Goal: Transaction & Acquisition: Purchase product/service

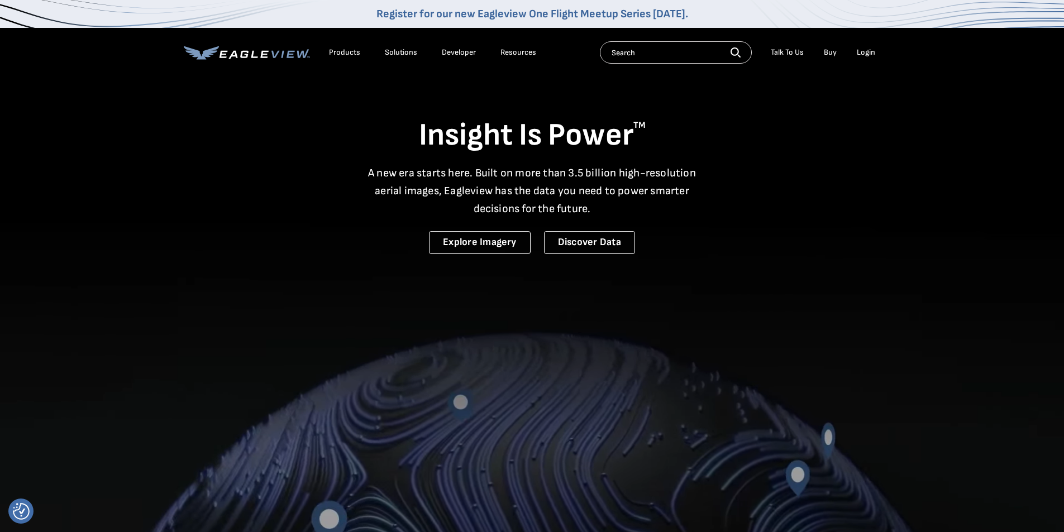
drag, startPoint x: 0, startPoint y: 0, endPoint x: 875, endPoint y: 50, distance: 876.8
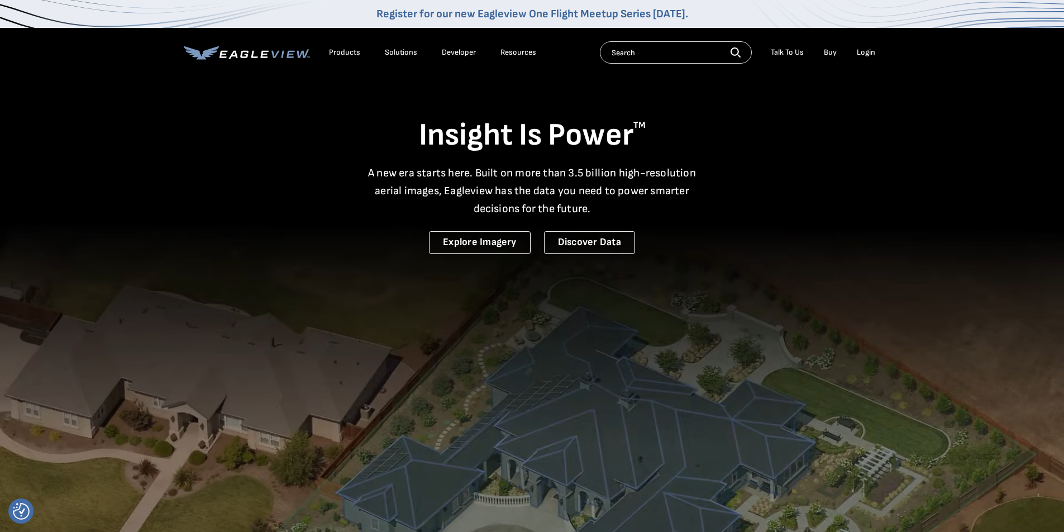
click at [870, 51] on div "Login" at bounding box center [866, 52] width 18 height 10
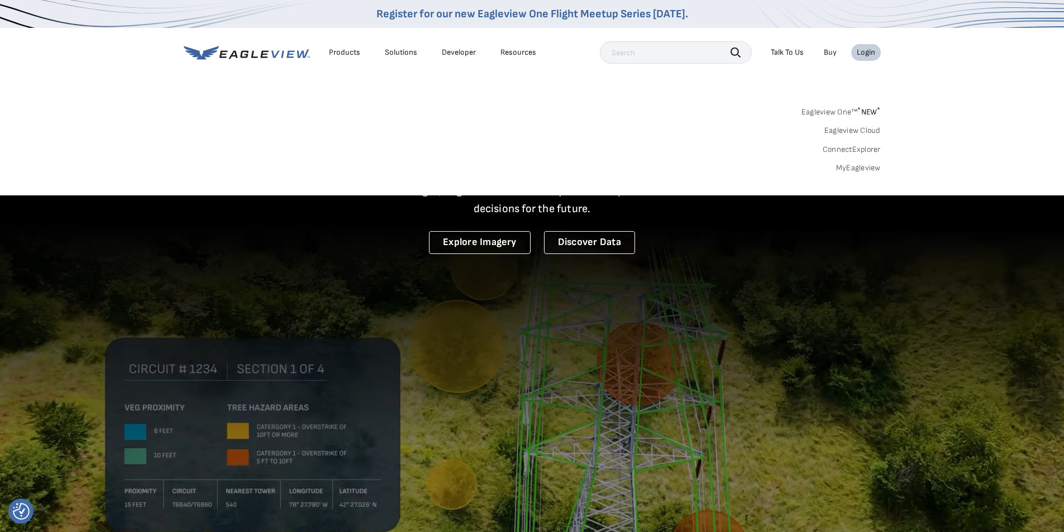
click at [855, 168] on link "MyEagleview" at bounding box center [858, 168] width 45 height 10
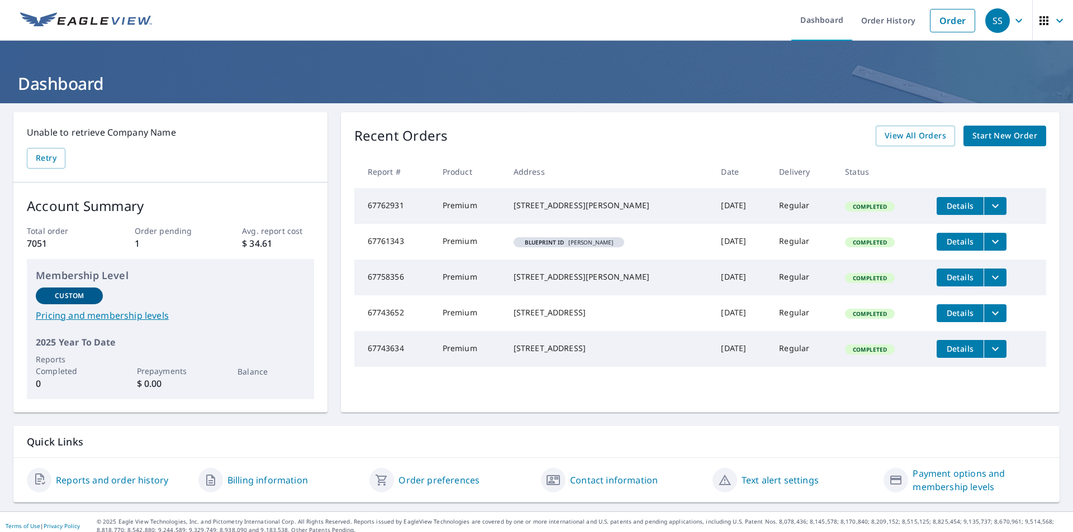
click at [1009, 134] on span "Start New Order" at bounding box center [1004, 136] width 65 height 14
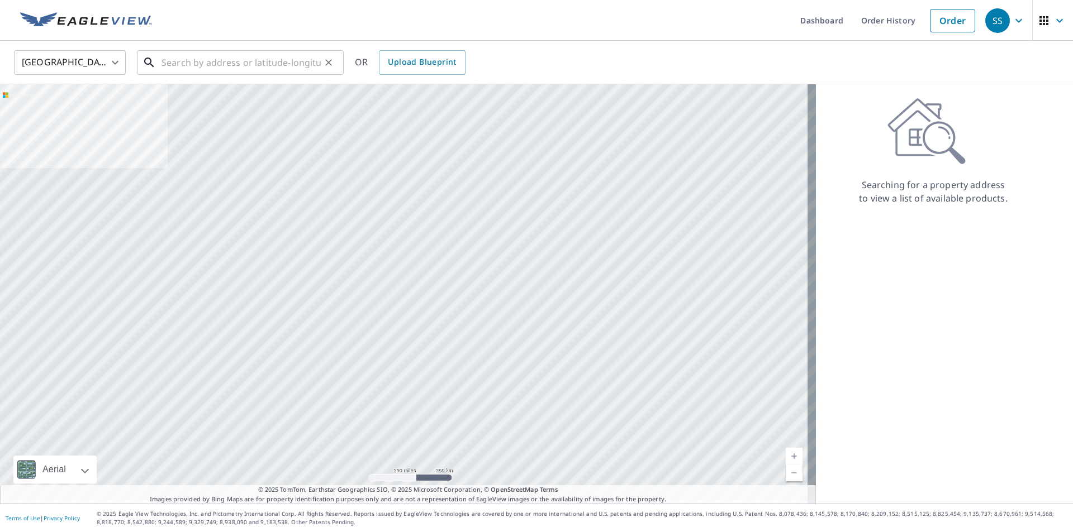
click at [265, 65] on input "text" at bounding box center [240, 62] width 159 height 31
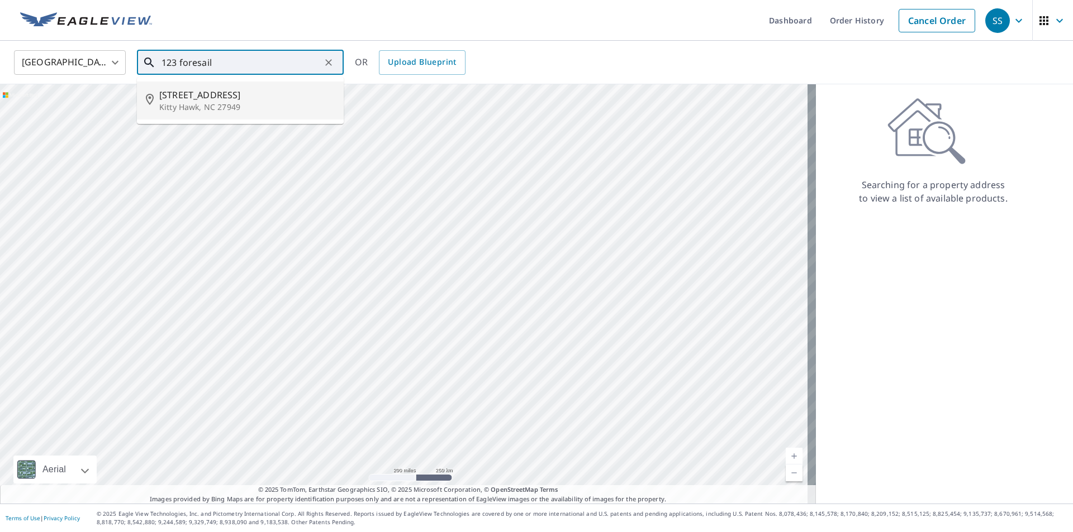
click at [286, 97] on span "123 Foresail Ct" at bounding box center [246, 94] width 175 height 13
type input "123 Foresail Ct Kitty Hawk, NC 27949"
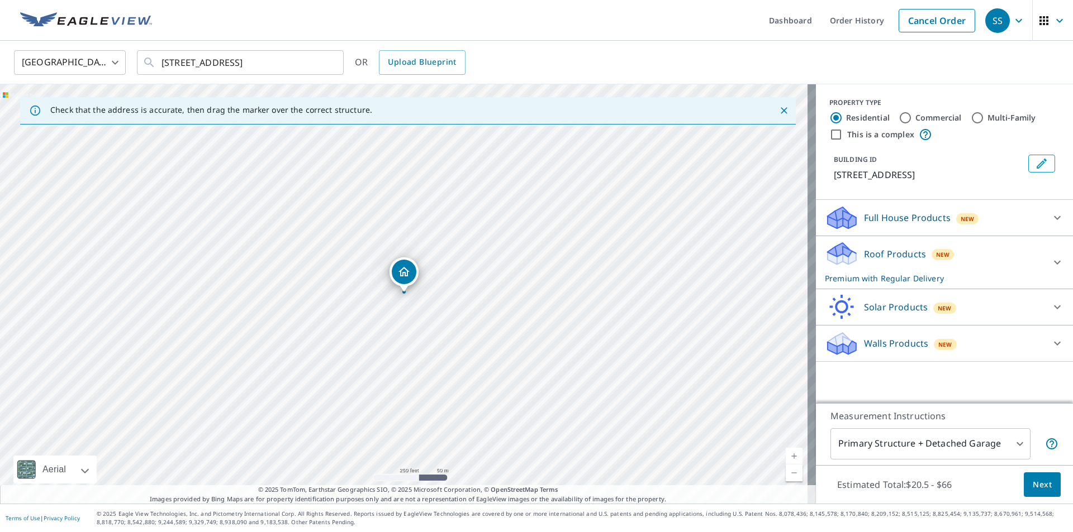
click at [1036, 480] on span "Next" at bounding box center [1041, 485] width 19 height 14
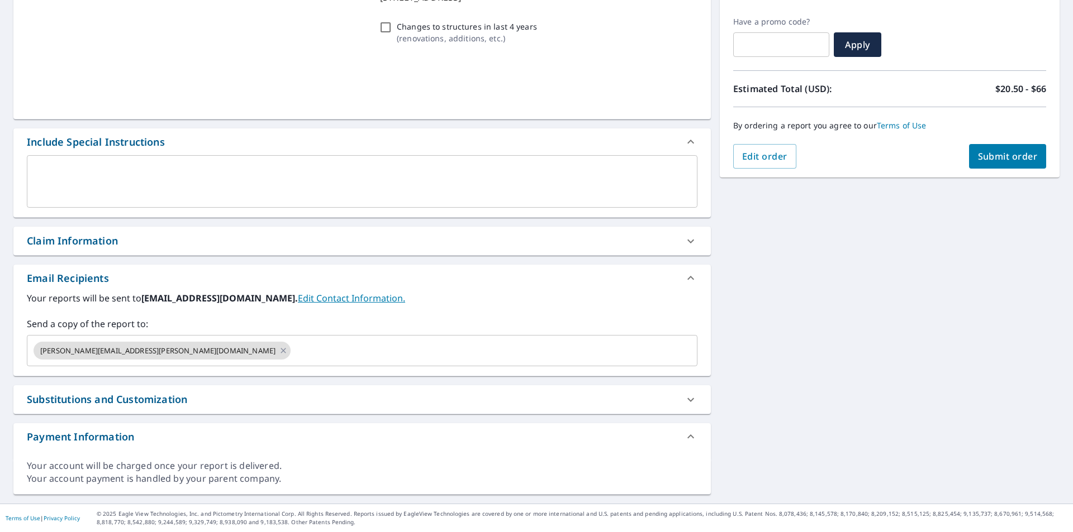
scroll to position [179, 0]
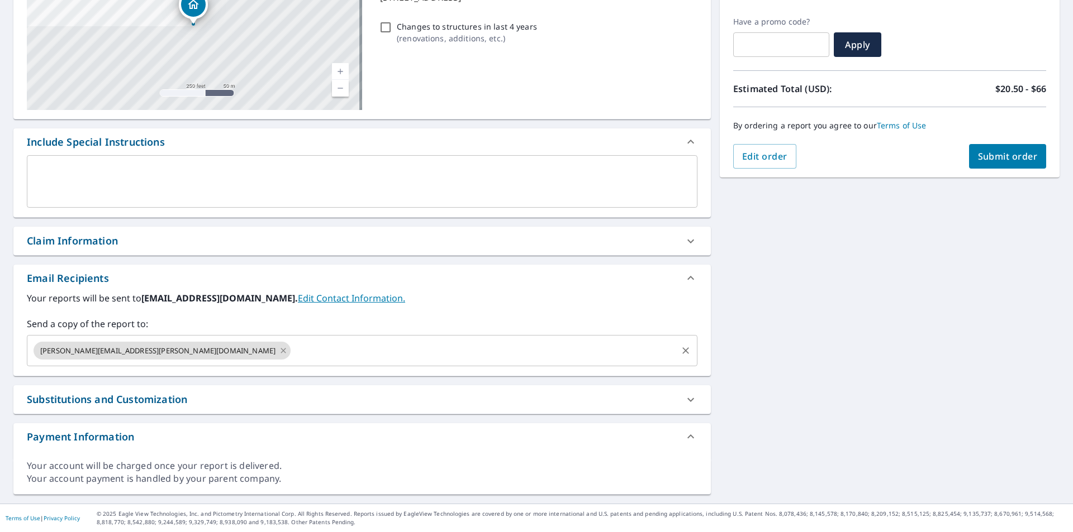
click at [280, 350] on icon at bounding box center [282, 350] width 5 height 5
click at [146, 350] on input "text" at bounding box center [354, 350] width 644 height 21
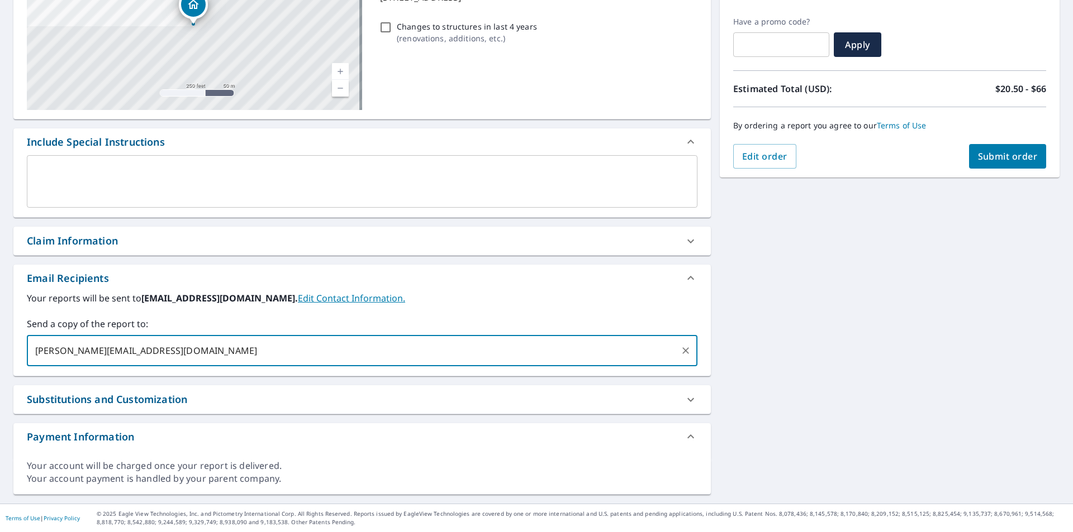
type input "dan.gray@abcsupply.com"
click at [1001, 155] on span "Submit order" at bounding box center [1008, 156] width 60 height 12
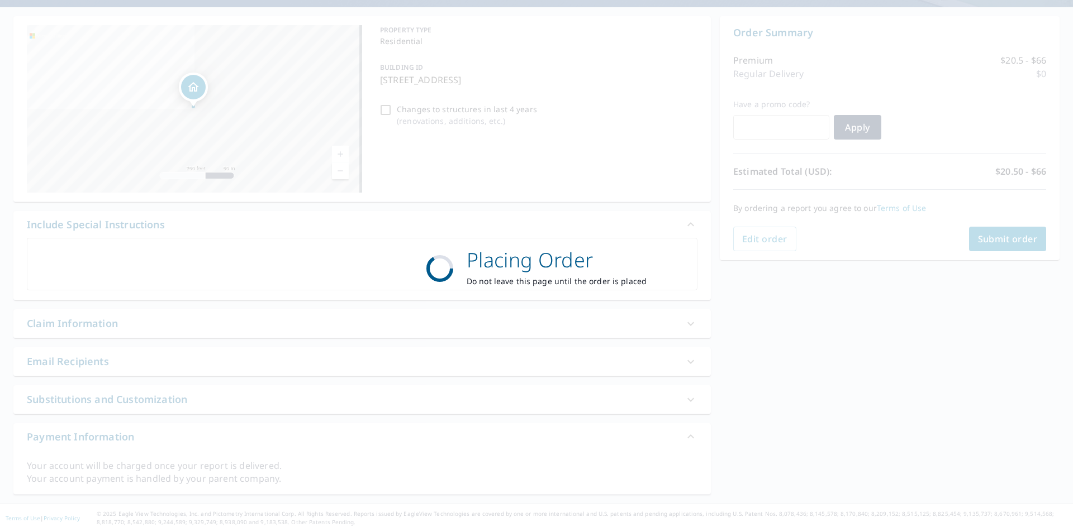
scroll to position [96, 0]
